Goal: Information Seeking & Learning: Learn about a topic

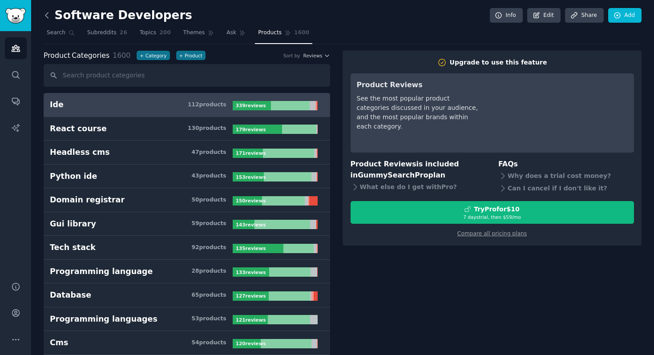
click at [44, 14] on icon at bounding box center [46, 15] width 9 height 9
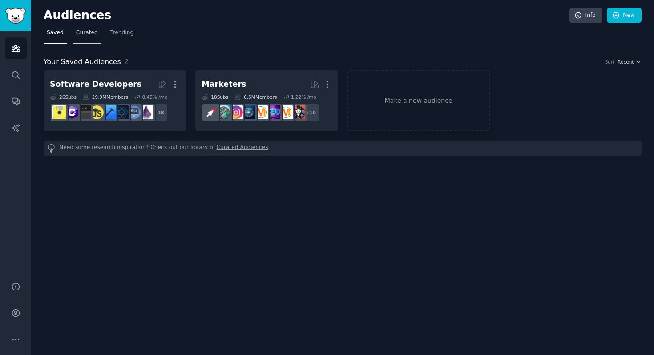
click at [95, 34] on span "Curated" at bounding box center [87, 33] width 22 height 8
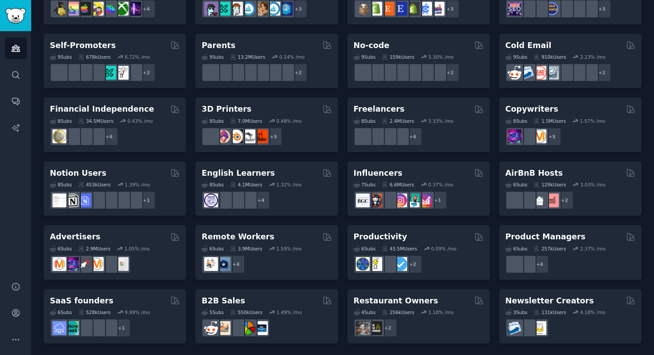
scroll to position [357, 0]
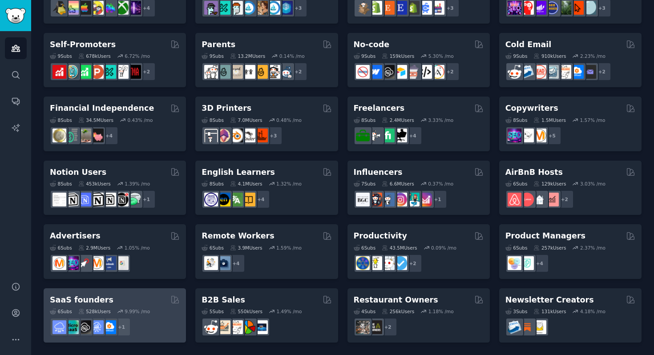
click at [114, 304] on div "SaaS founders" at bounding box center [115, 300] width 130 height 11
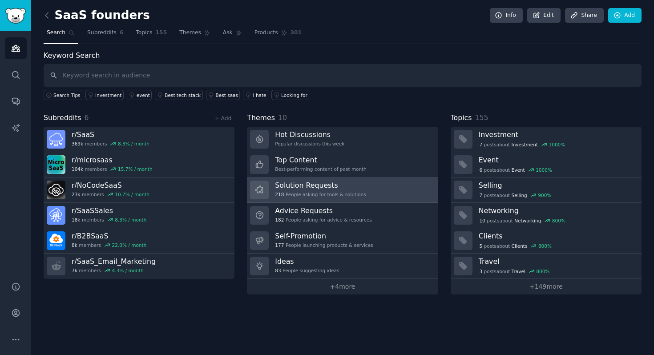
click at [331, 187] on h3 "Solution Requests" at bounding box center [320, 185] width 91 height 9
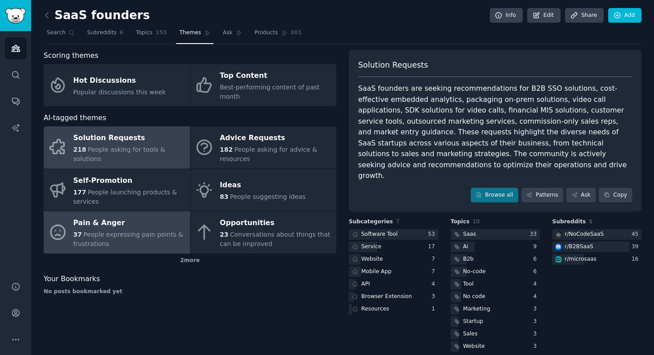
click at [127, 226] on div "Pain & Anger" at bounding box center [129, 223] width 112 height 14
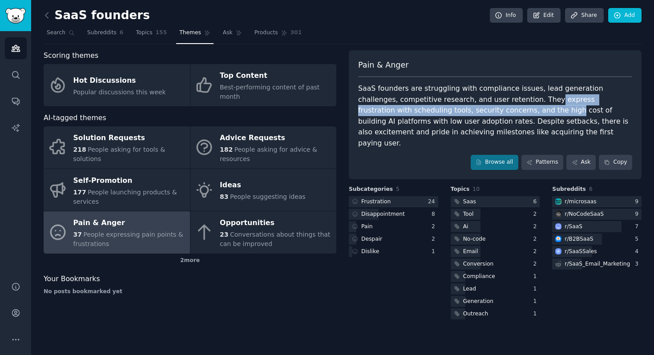
drag, startPoint x: 507, startPoint y: 96, endPoint x: 477, endPoint y: 115, distance: 35.1
click at [477, 115] on div "SaaS founders are struggling with compliance issues, lead generation challenges…" at bounding box center [495, 115] width 274 height 65
click at [437, 155] on div "Browse all Patterns Ask Copy" at bounding box center [495, 162] width 274 height 15
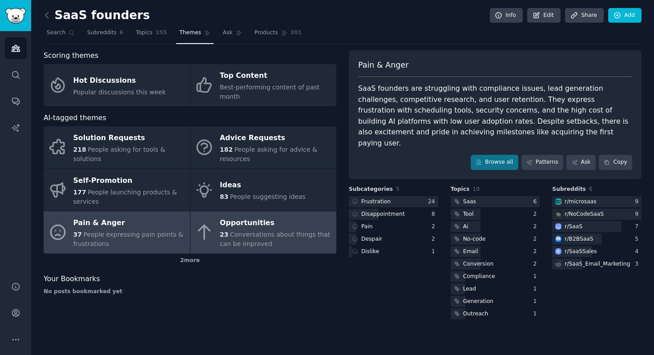
click at [281, 238] on span "Conversations about things that can be improved" at bounding box center [275, 239] width 110 height 16
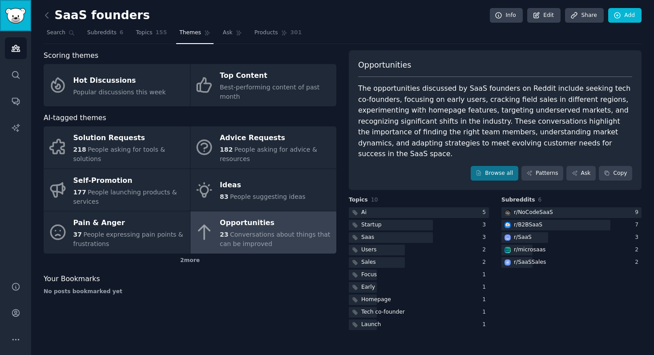
click at [17, 20] on img "Sidebar" at bounding box center [15, 16] width 20 height 16
